Goal: Task Accomplishment & Management: Manage account settings

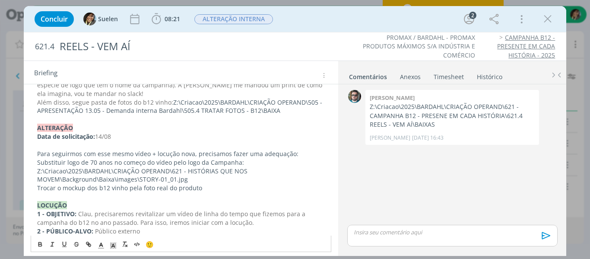
scroll to position [173, 0]
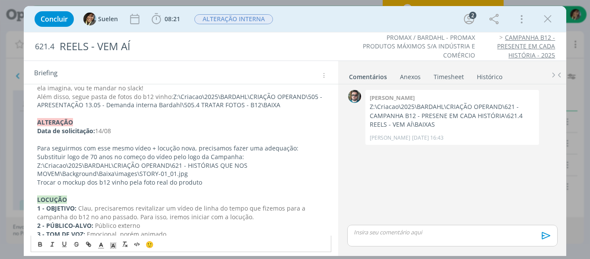
click at [168, 98] on span "Além disso, segue pasta de fotos do b12 vinho:" at bounding box center [105, 96] width 136 height 8
drag, startPoint x: 169, startPoint y: 98, endPoint x: 33, endPoint y: 96, distance: 135.7
click at [33, 96] on div "﻿ALTERAÇÃO INTERNA Data de solicitação: 27/08 Rafa, precisamos alinhar o seguin…" at bounding box center [181, 259] width 301 height 461
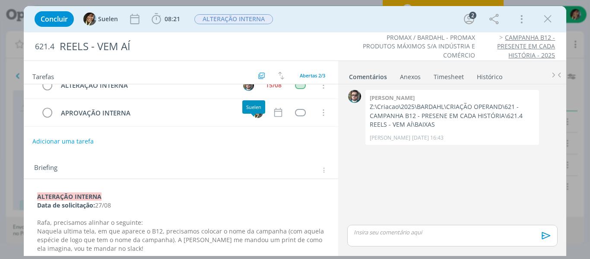
scroll to position [0, 0]
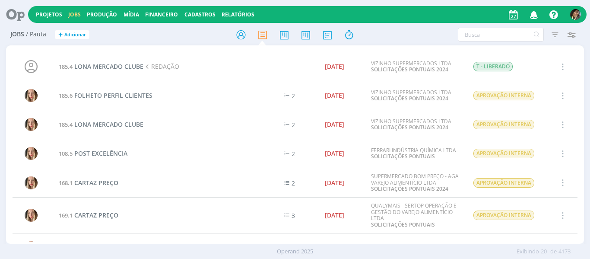
click at [535, 16] on icon "button" at bounding box center [534, 14] width 15 height 15
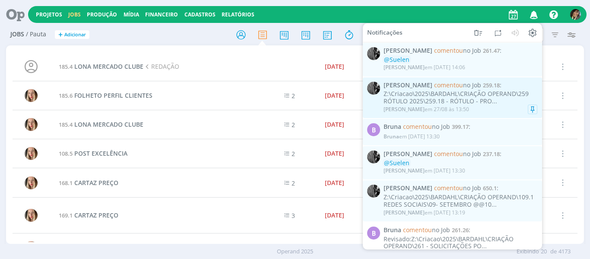
click at [475, 109] on div "Pablo em 27/08 às 13:50" at bounding box center [461, 109] width 154 height 9
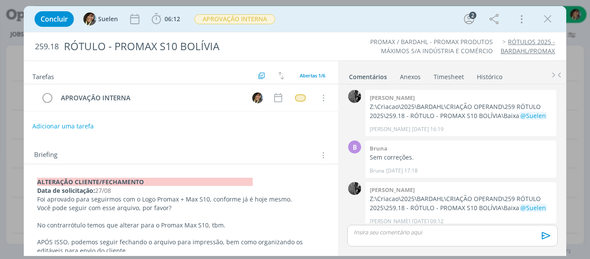
scroll to position [117, 0]
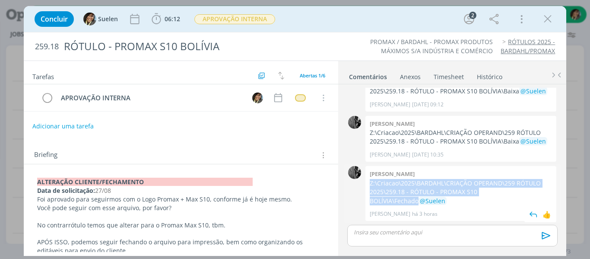
drag, startPoint x: 368, startPoint y: 183, endPoint x: 530, endPoint y: 189, distance: 162.6
click at [530, 189] on div "Pablo Z:\Criacao\2025\BARDAHL\CRIAÇÃO OPERAND\259 RÓTULO 2025\259.18 - RÓTULO -…" at bounding box center [461, 193] width 191 height 55
copy p "Z:\Criacao\2025\BARDAHL\CRIAÇÃO OPERAND\259 RÓTULO 2025\259.18 - RÓTULO - PROMA…"
click at [549, 16] on icon "dialog" at bounding box center [547, 19] width 13 height 13
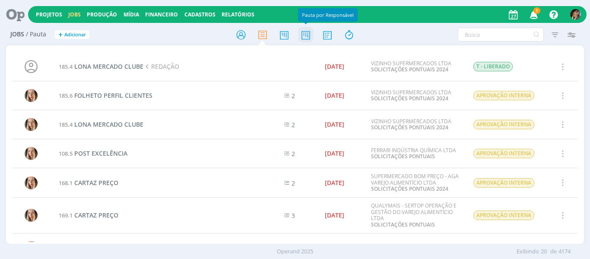
click at [306, 41] on icon at bounding box center [306, 34] width 16 height 17
click at [306, 41] on link at bounding box center [306, 35] width 16 height 16
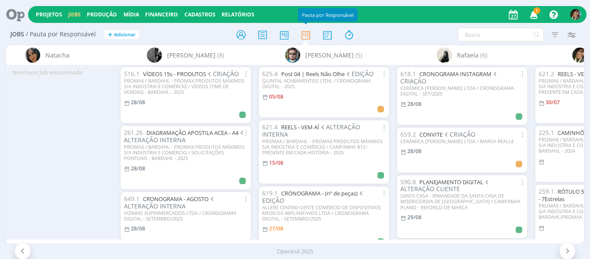
click at [534, 13] on icon "button" at bounding box center [534, 14] width 15 height 15
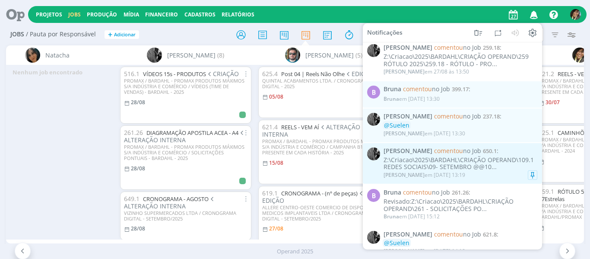
scroll to position [130, 0]
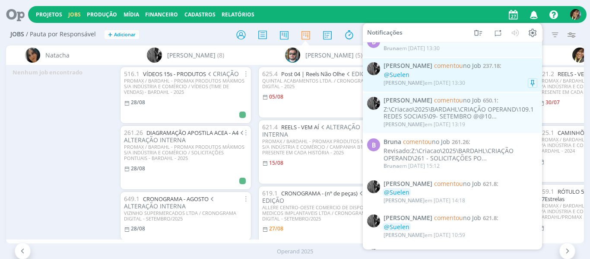
click at [456, 76] on div "@Suelen" at bounding box center [461, 74] width 154 height 7
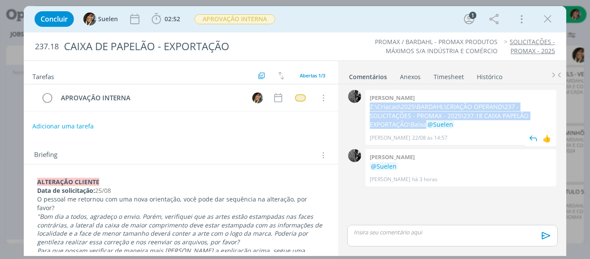
drag, startPoint x: 369, startPoint y: 105, endPoint x: 426, endPoint y: 124, distance: 60.7
click at [426, 124] on div "Pablo Z:\Criacao\2025\BARDAHL\CRIAÇÃO OPERAND\237 - SOLICITAÇÕES - PROMAX - 202…" at bounding box center [461, 117] width 191 height 55
copy p "Z:\Criacao\2025\BARDAHL\CRIAÇÃO OPERAND\237 - SOLICITAÇÕES - PROMAX - 2025\237.…"
click at [550, 17] on icon "dialog" at bounding box center [547, 19] width 13 height 13
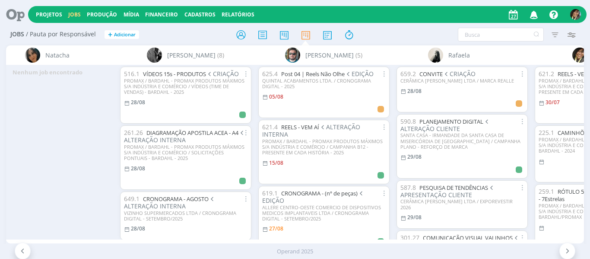
click at [531, 16] on icon "button" at bounding box center [534, 14] width 15 height 15
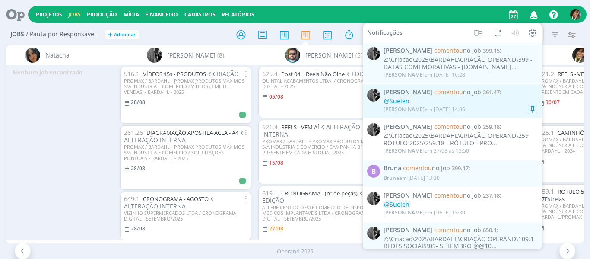
click at [451, 102] on div "@Suelen" at bounding box center [461, 101] width 154 height 7
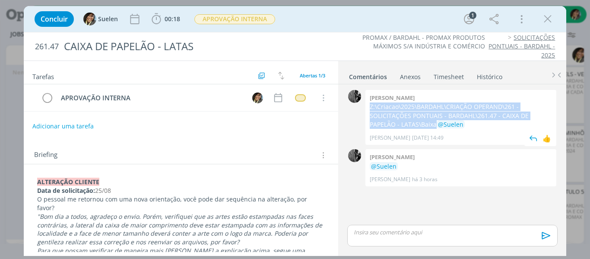
drag, startPoint x: 372, startPoint y: 105, endPoint x: 405, endPoint y: 122, distance: 36.9
click at [405, 122] on div "Pablo Z:\Criacao\2025\BARDAHL\CRIAÇÃO OPERAND\261 - SOLICITAÇÕES PONTUAIS - BAR…" at bounding box center [461, 117] width 191 height 55
copy p "Z:\Criacao\2025\BARDAHL\CRIAÇÃO OPERAND\261 - SOLICITAÇÕES PONTUAIS - BARDAHL\2…"
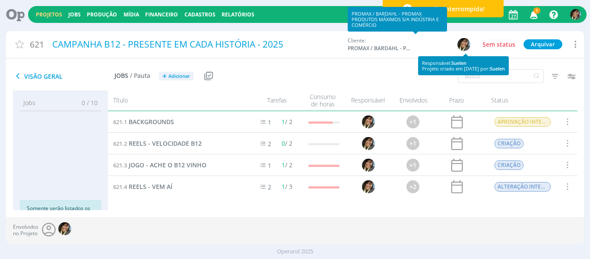
scroll to position [4, 0]
